Goal: Information Seeking & Learning: Learn about a topic

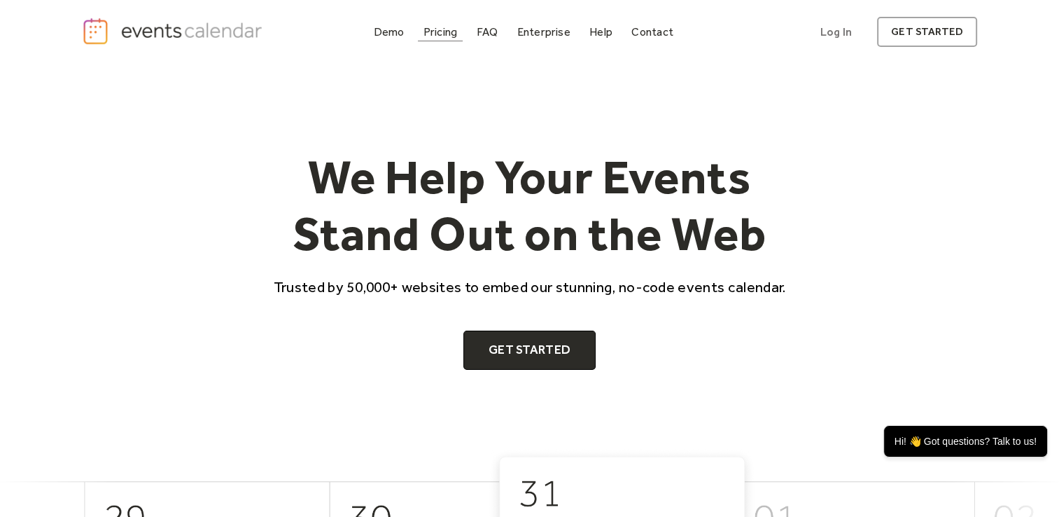
click at [454, 36] on div "Pricing" at bounding box center [440, 32] width 34 height 8
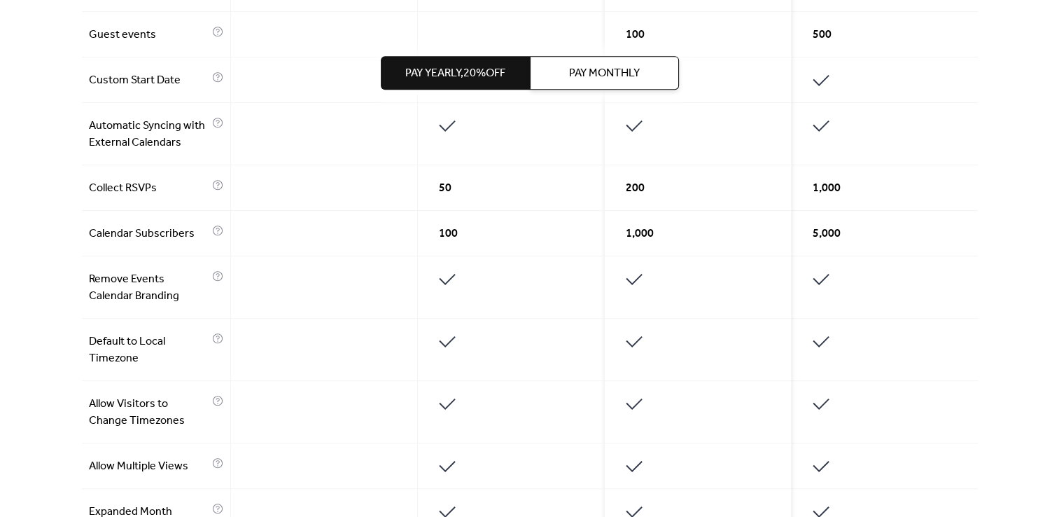
scroll to position [864, 0]
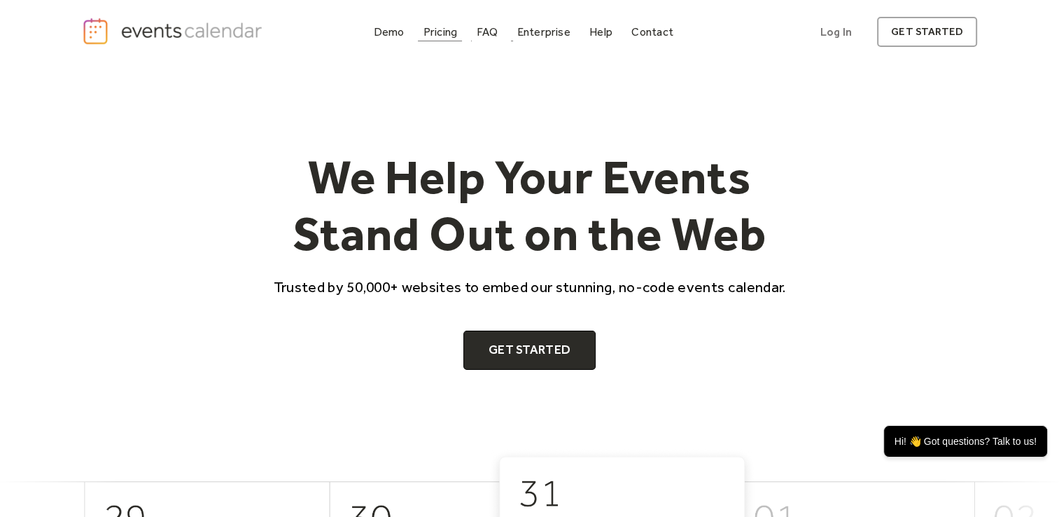
click at [448, 29] on div "Pricing" at bounding box center [440, 32] width 34 height 8
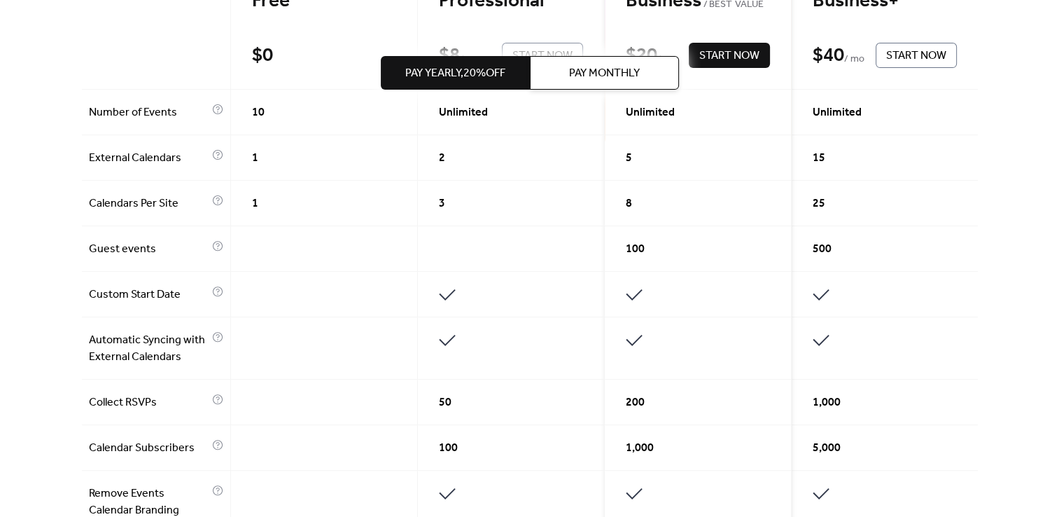
scroll to position [420, 0]
